Goal: Check status: Check status

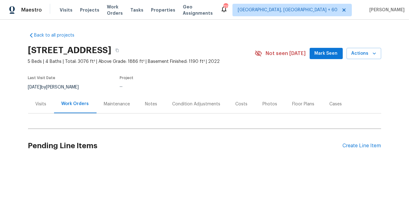
scroll to position [6, 0]
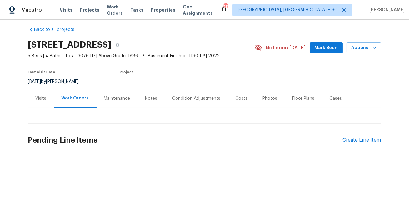
click at [110, 101] on div "Maintenance" at bounding box center [117, 98] width 26 height 6
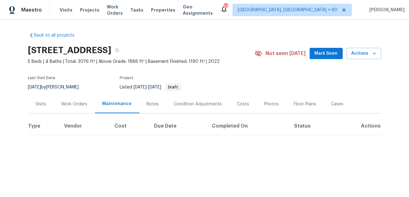
click at [76, 102] on div "Work Orders" at bounding box center [75, 104] width 26 height 6
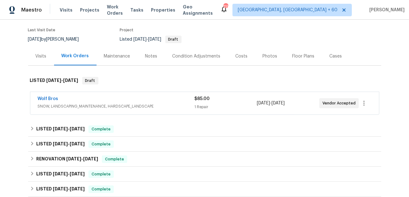
scroll to position [59, 0]
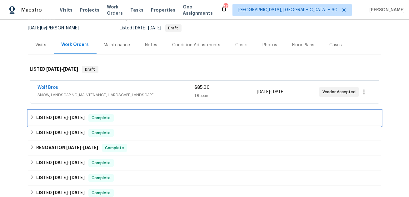
click at [63, 115] on span "[DATE]" at bounding box center [60, 117] width 15 height 4
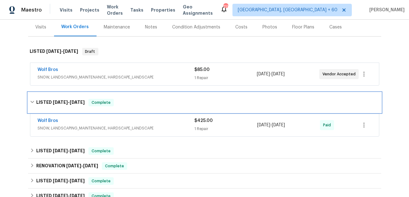
scroll to position [83, 0]
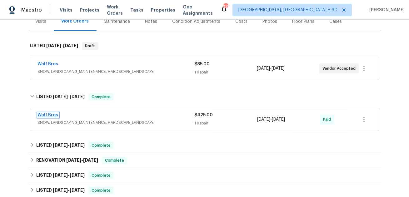
click at [53, 113] on link "Wolf Bros" at bounding box center [48, 115] width 21 height 4
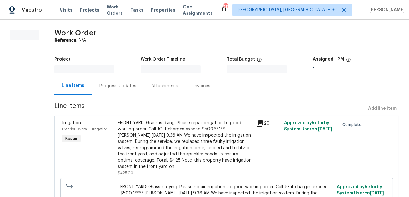
click at [122, 87] on div "Progress Updates" at bounding box center [117, 86] width 37 height 6
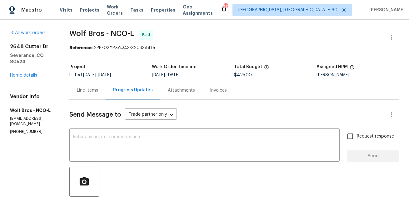
click at [284, 32] on span "Wolf Bros - NCO-L Paid" at bounding box center [226, 37] width 315 height 15
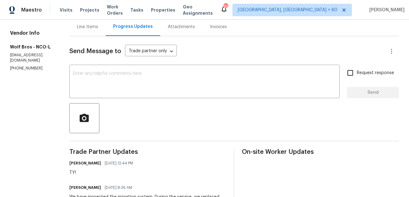
scroll to position [55, 0]
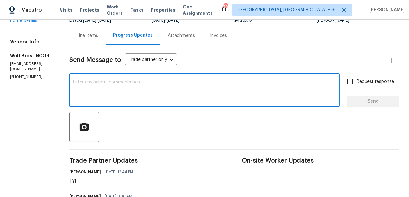
click at [209, 81] on textarea at bounding box center [204, 91] width 263 height 22
